Goal: Task Accomplishment & Management: Manage account settings

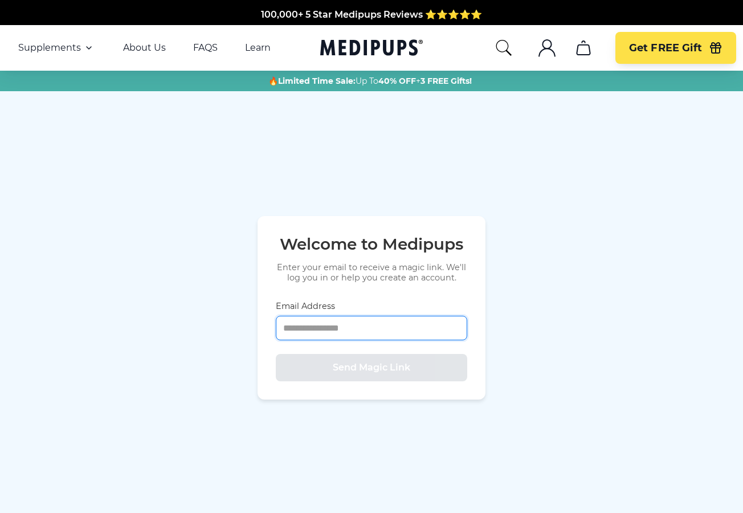
click at [293, 329] on input "Email Address" at bounding box center [371, 328] width 191 height 24
type input "**********"
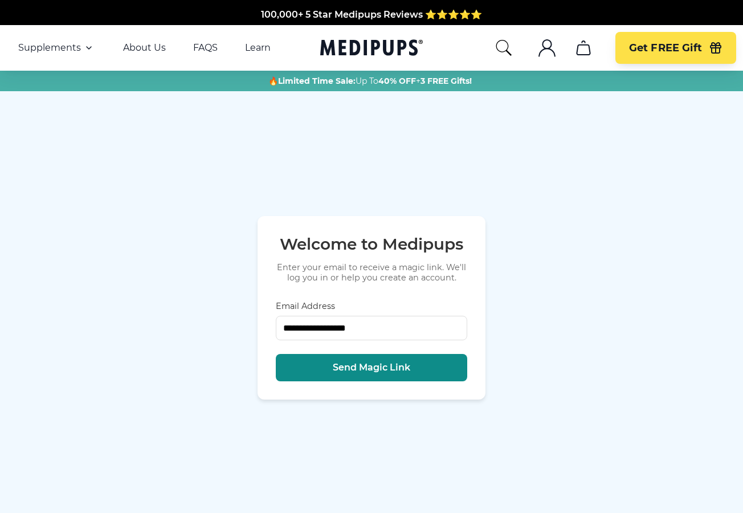
click at [349, 370] on span "Send Magic Link" at bounding box center [371, 367] width 77 height 11
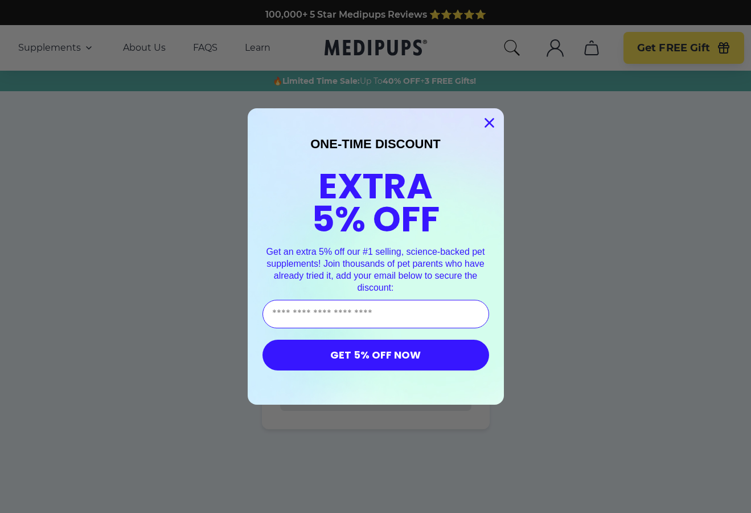
click at [489, 120] on circle "Close dialog" at bounding box center [489, 122] width 19 height 19
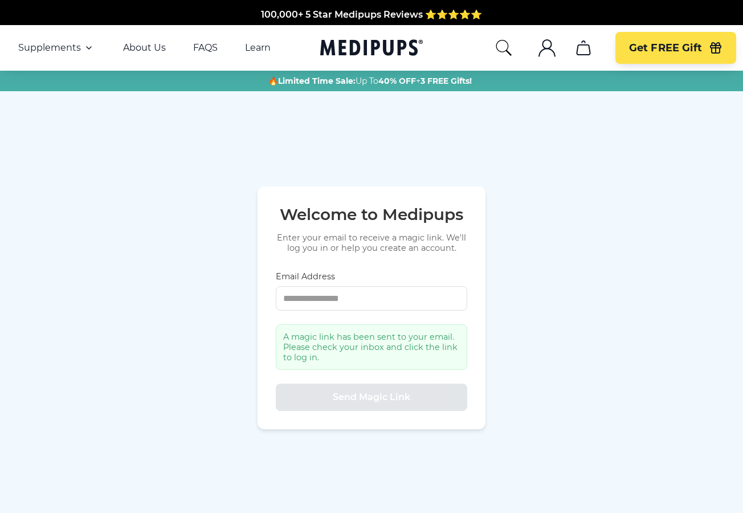
click at [545, 48] on icon "account" at bounding box center [547, 52] width 16 height 8
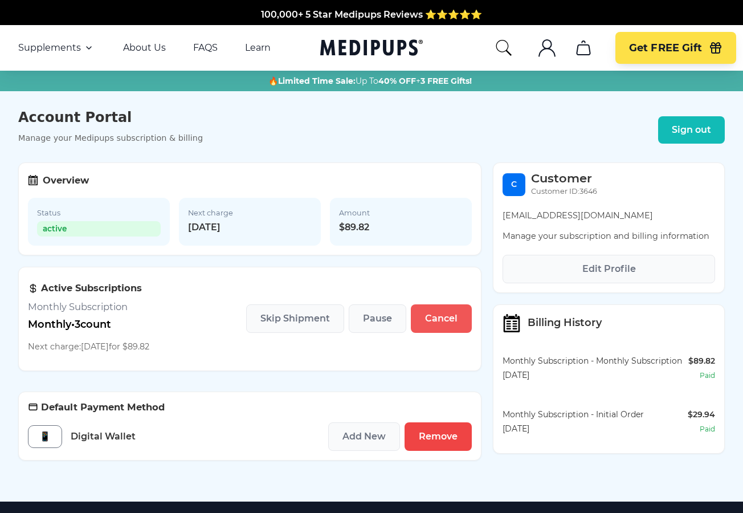
click at [431, 322] on span "Cancel" at bounding box center [441, 318] width 32 height 11
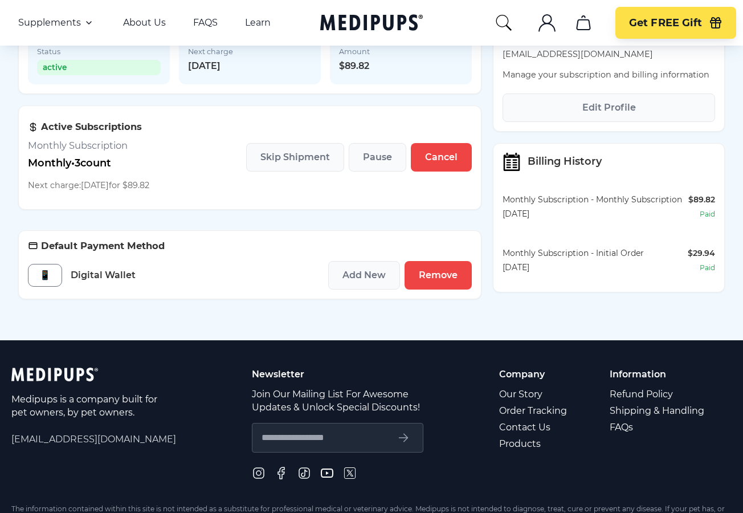
scroll to position [171, 0]
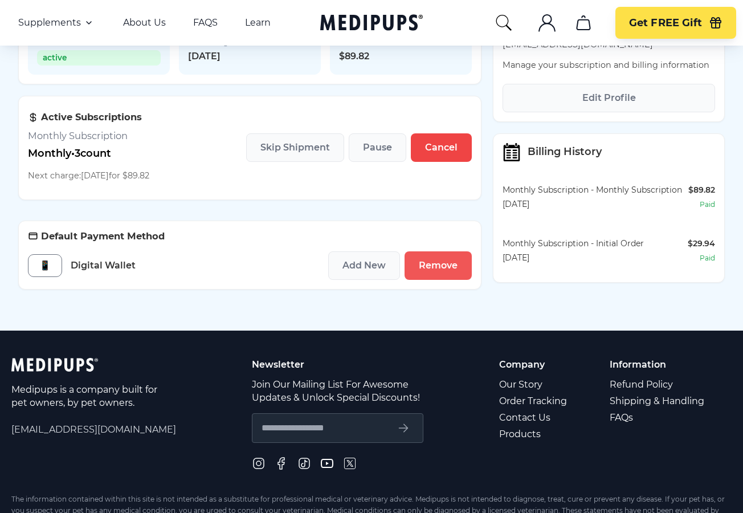
drag, startPoint x: 441, startPoint y: 269, endPoint x: 423, endPoint y: 47, distance: 222.9
click at [440, 271] on span "Remove" at bounding box center [438, 265] width 39 height 11
click at [430, 270] on span "Remove" at bounding box center [438, 265] width 39 height 11
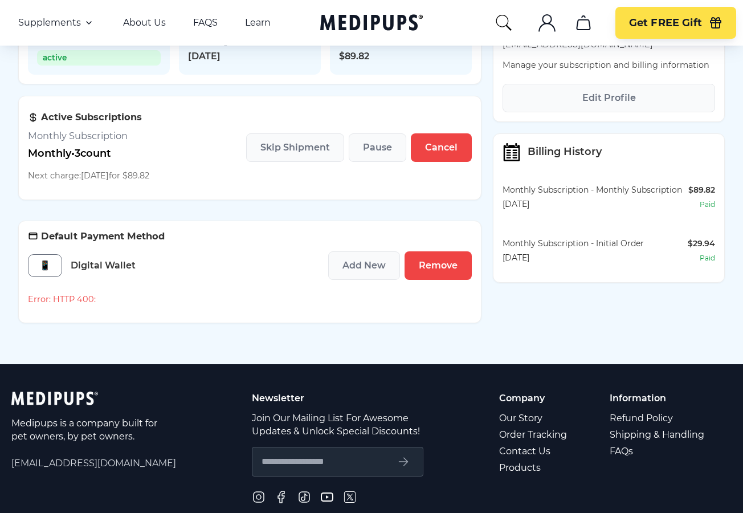
scroll to position [228, 0]
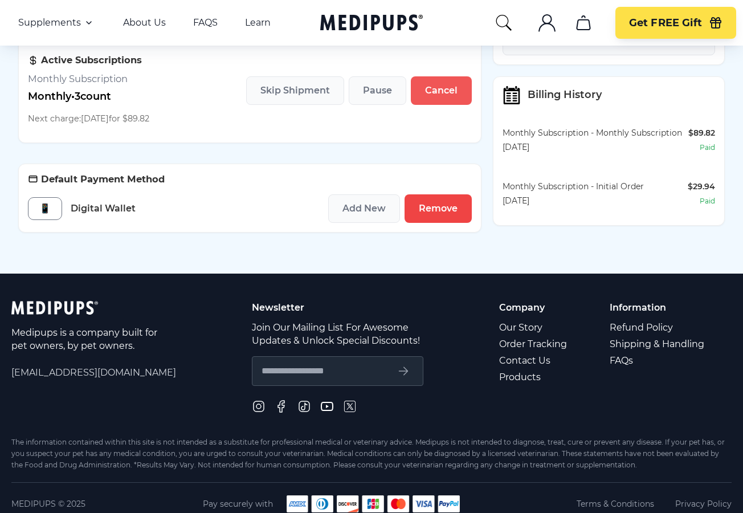
click at [430, 92] on span "Cancel" at bounding box center [441, 90] width 32 height 11
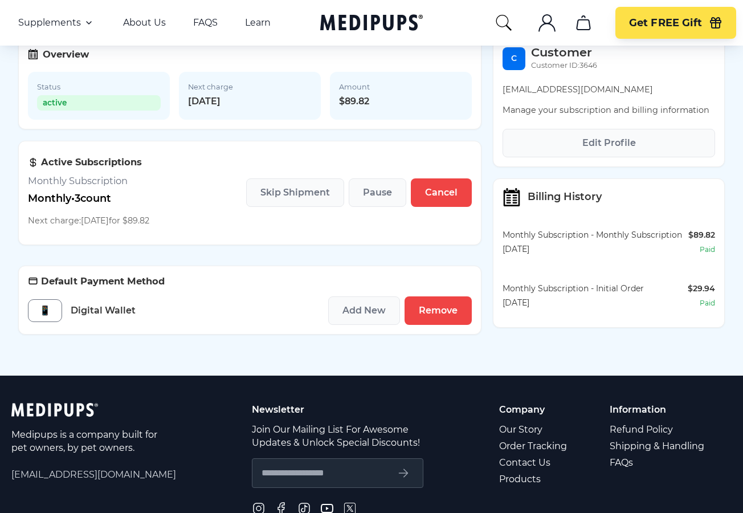
scroll to position [57, 0]
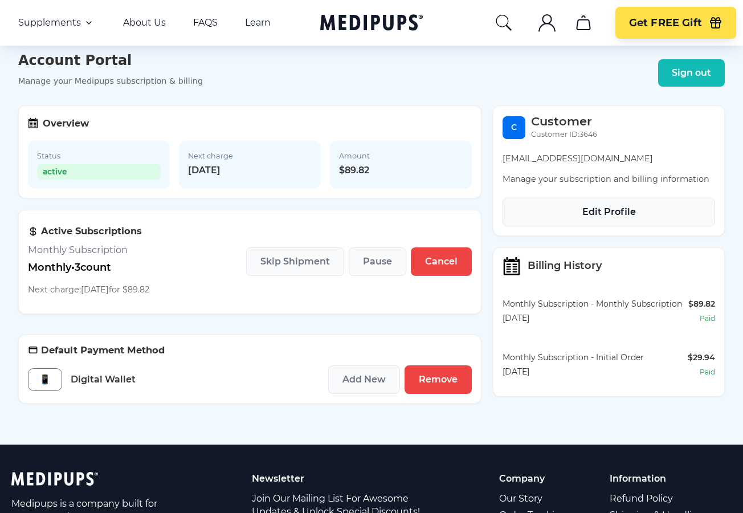
click at [599, 215] on span "Edit Profile" at bounding box center [609, 211] width 54 height 11
click at [613, 213] on span "Edit Profile" at bounding box center [609, 211] width 54 height 11
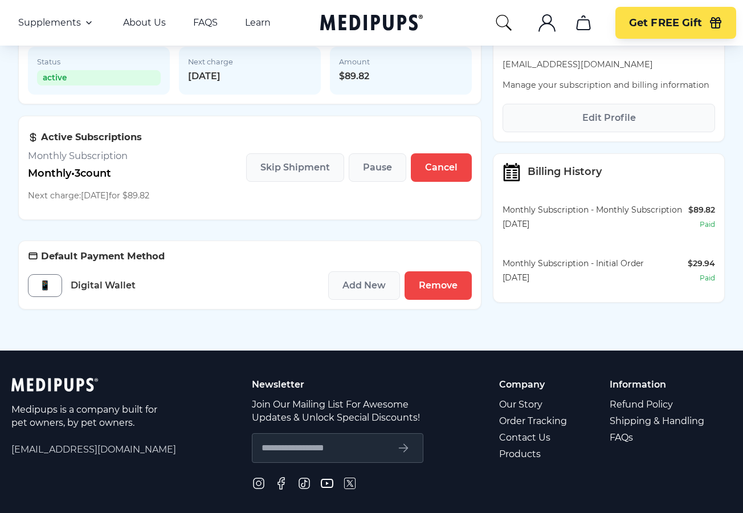
scroll to position [171, 0]
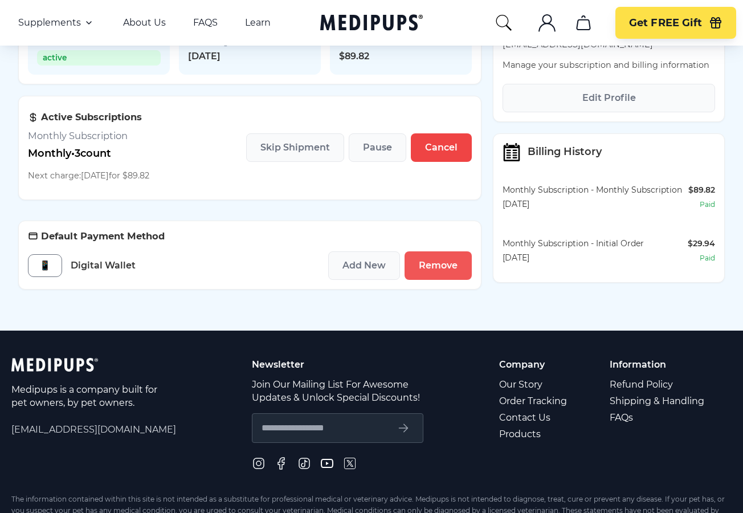
drag, startPoint x: 435, startPoint y: 269, endPoint x: 427, endPoint y: 51, distance: 217.8
click at [435, 269] on span "Remove" at bounding box center [438, 265] width 39 height 11
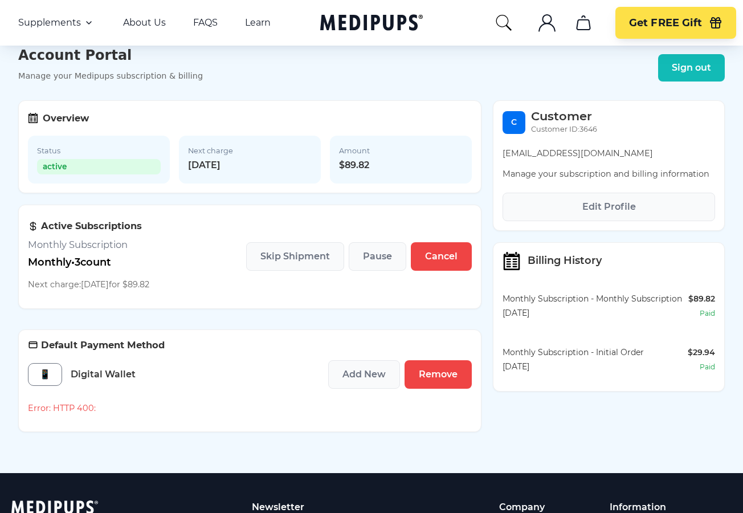
scroll to position [57, 0]
